Goal: Task Accomplishment & Management: Manage account settings

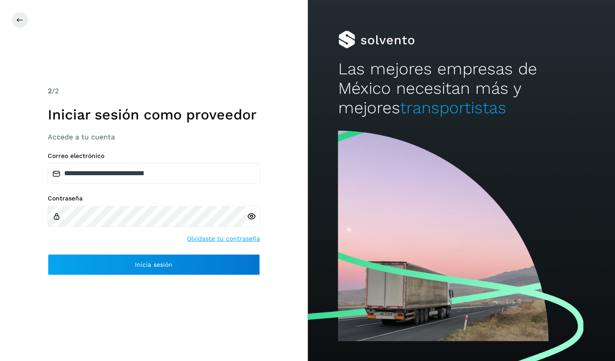
click at [252, 216] on icon at bounding box center [251, 216] width 9 height 9
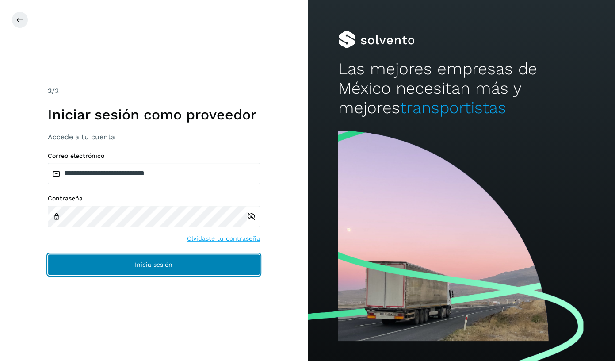
click at [198, 267] on button "Inicia sesión" at bounding box center [154, 264] width 212 height 21
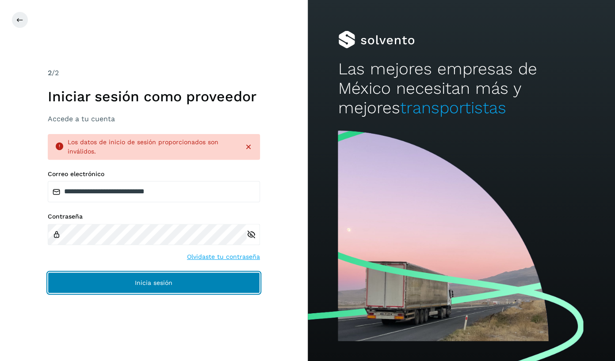
click at [144, 279] on button "Inicia sesión" at bounding box center [154, 282] width 212 height 21
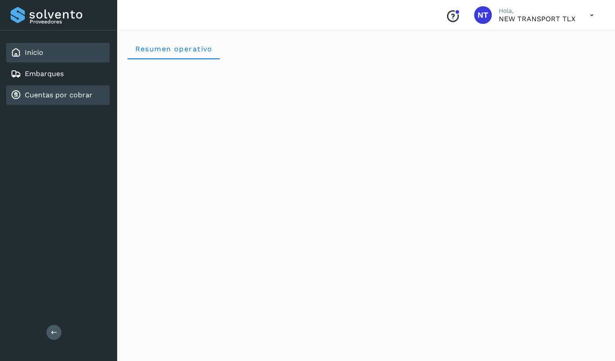
click at [38, 100] on div "Cuentas por cobrar" at bounding box center [58, 94] width 104 height 19
